Goal: Find specific page/section: Find specific page/section

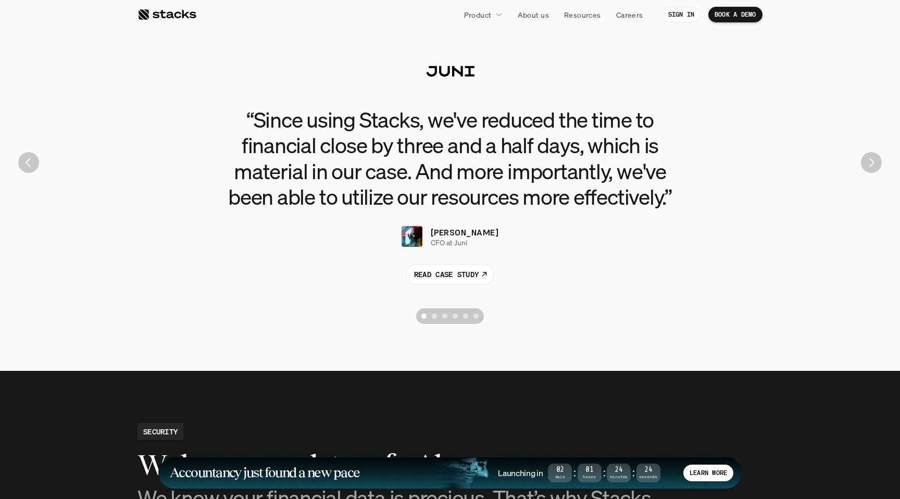
scroll to position [2359, 0]
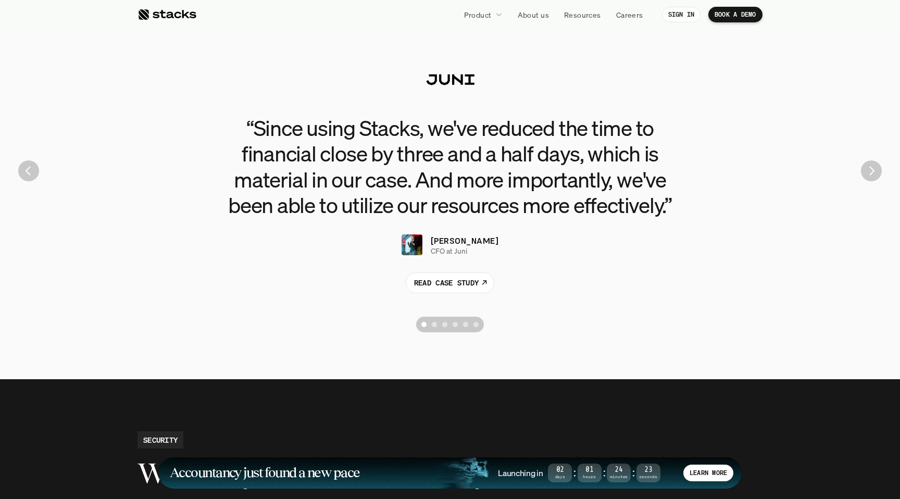
click at [868, 171] on img "Next" at bounding box center [871, 170] width 21 height 21
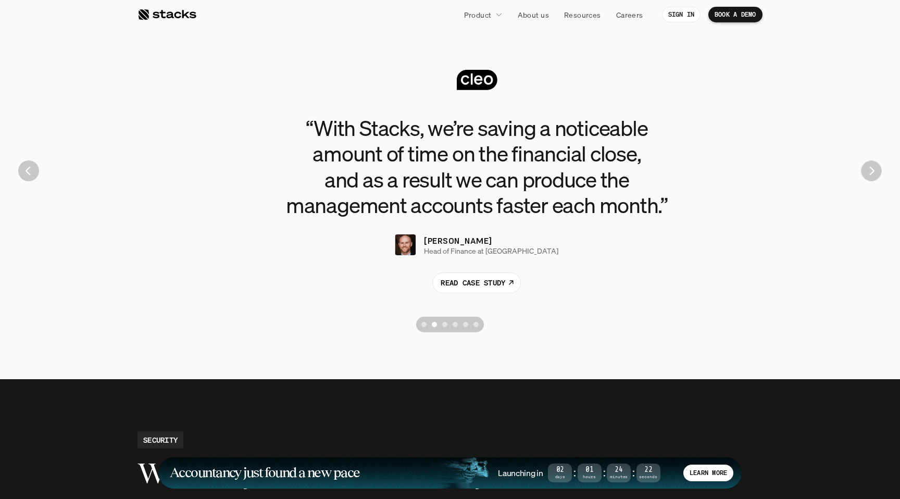
click at [868, 171] on img "Next" at bounding box center [871, 171] width 20 height 20
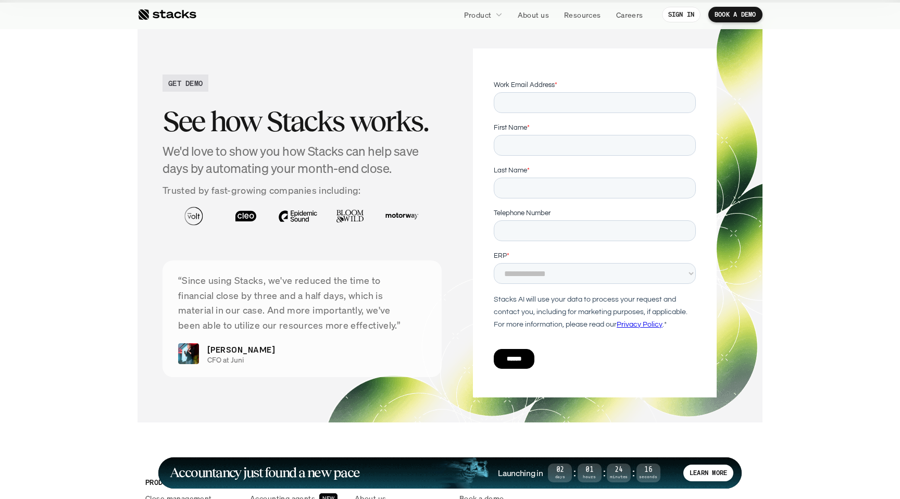
scroll to position [3416, 0]
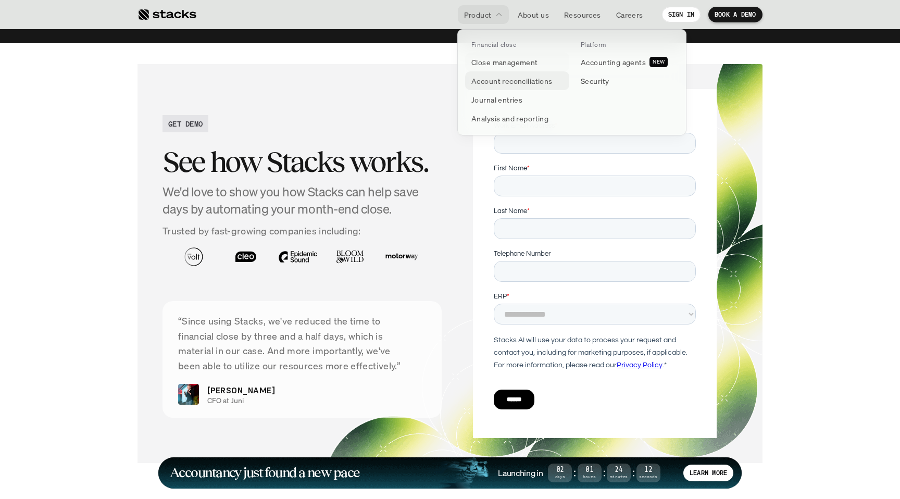
click at [520, 76] on p "Account reconciliations" at bounding box center [512, 81] width 81 height 11
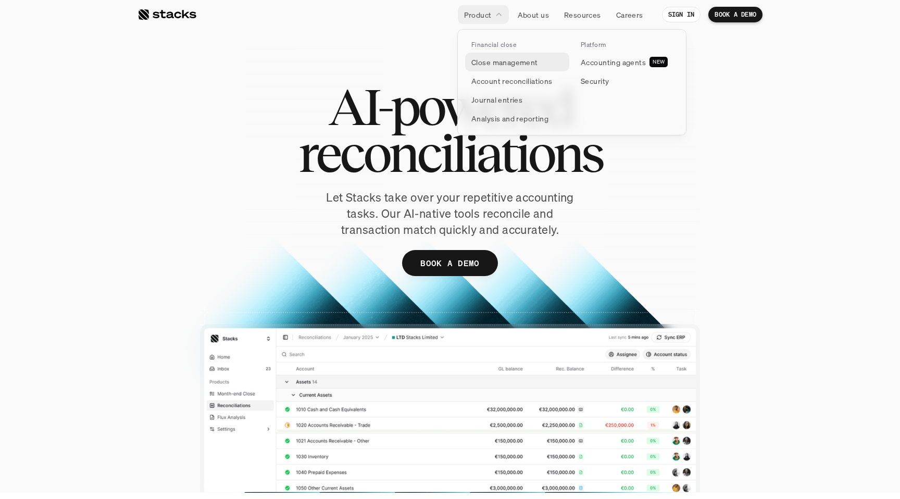
click at [489, 54] on link "Close management" at bounding box center [517, 62] width 104 height 19
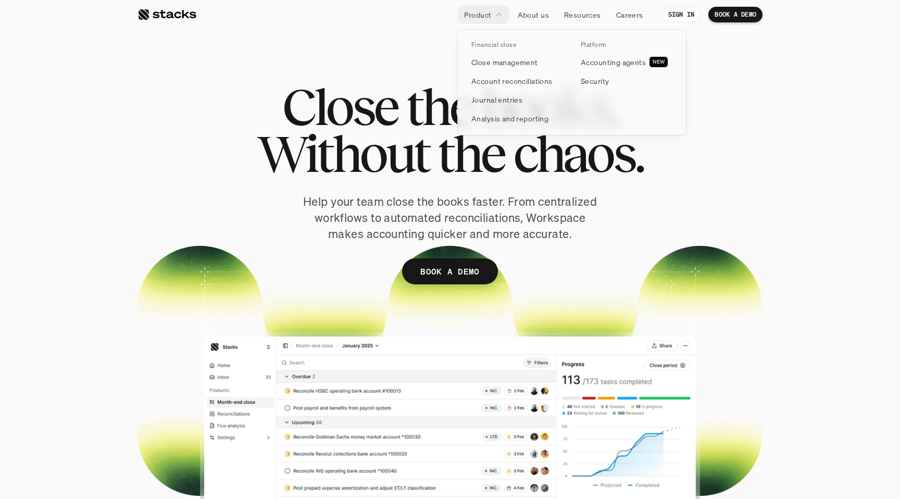
click at [488, 16] on p "Product" at bounding box center [478, 14] width 28 height 11
click at [489, 82] on p "Account reconciliations" at bounding box center [512, 81] width 81 height 11
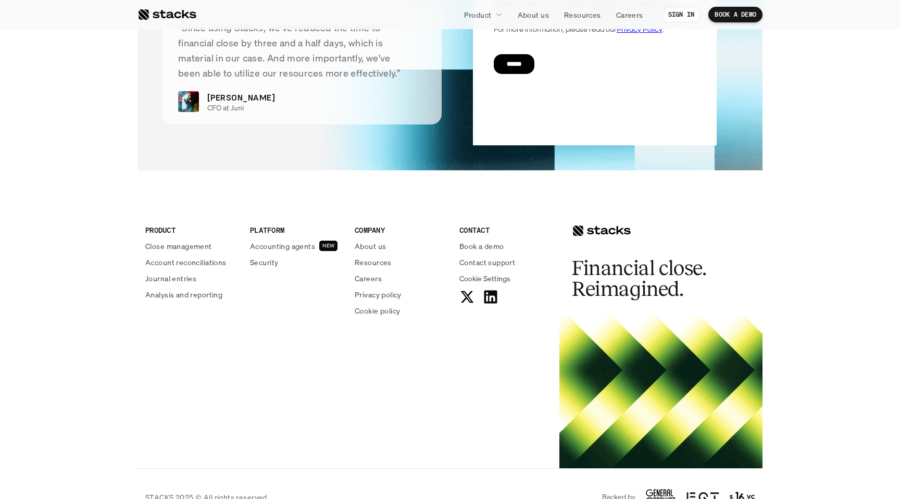
scroll to position [2529, 0]
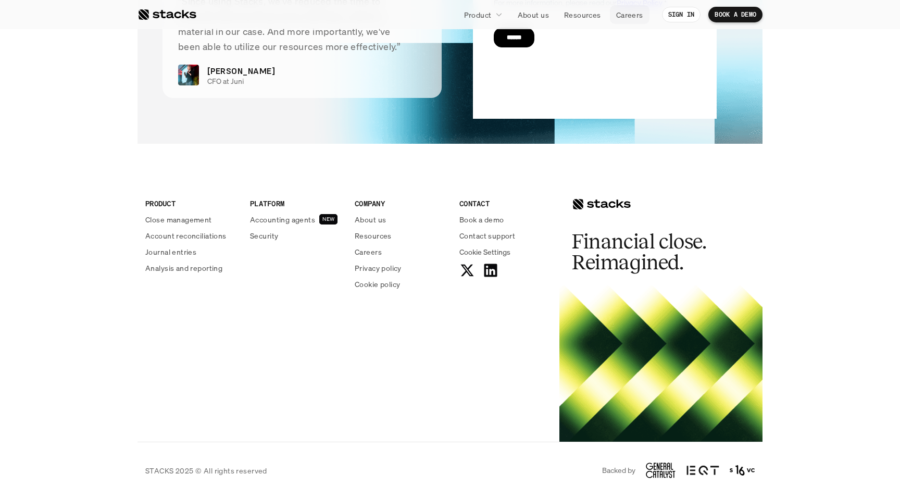
click at [624, 14] on p "Careers" at bounding box center [629, 14] width 27 height 11
